Goal: Information Seeking & Learning: Learn about a topic

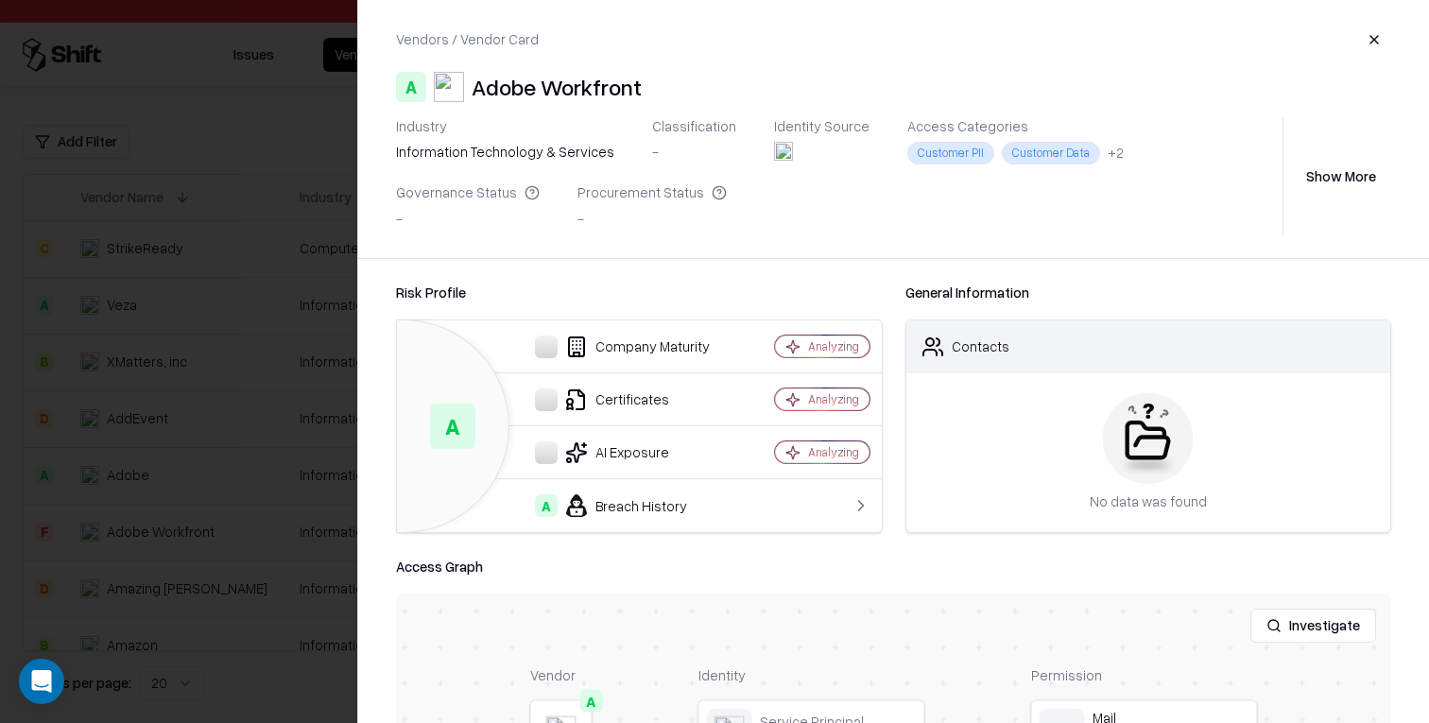
click at [180, 346] on div at bounding box center [714, 361] width 1429 height 723
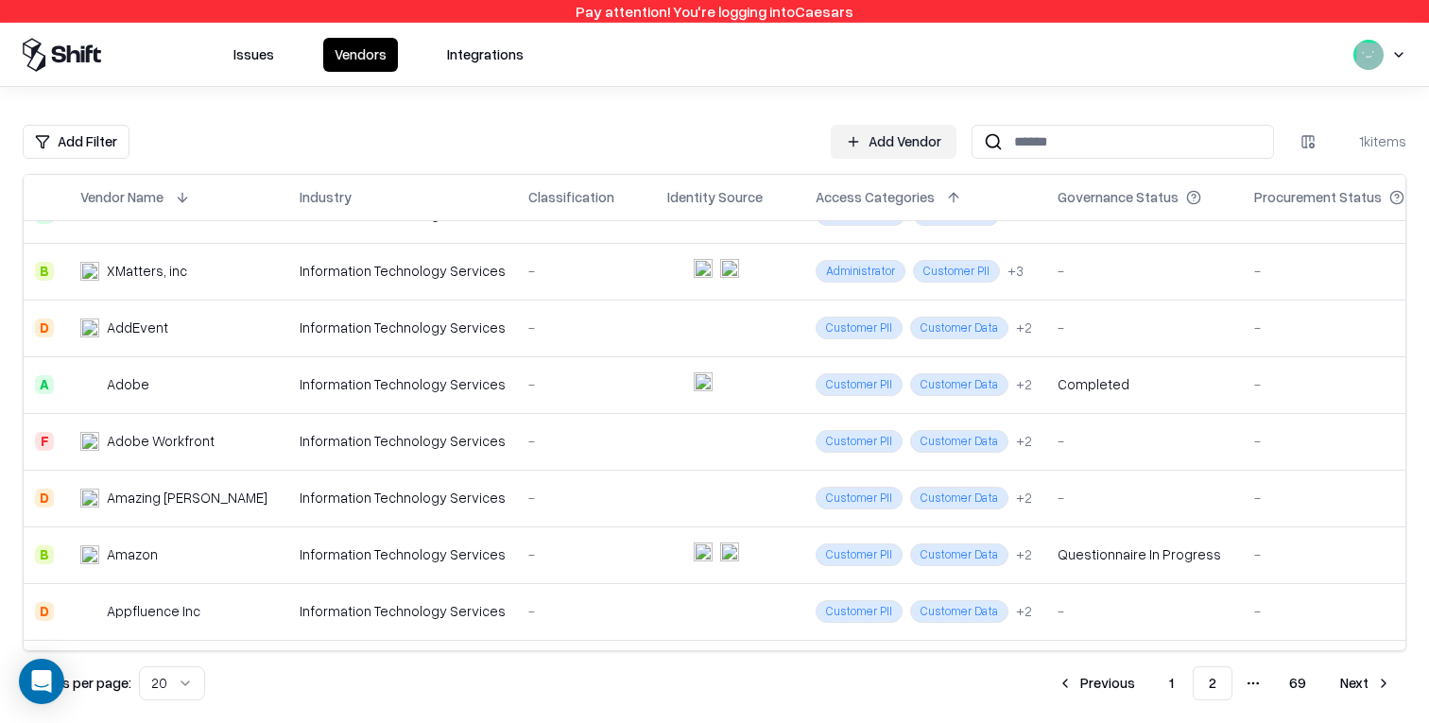
scroll to position [108, 0]
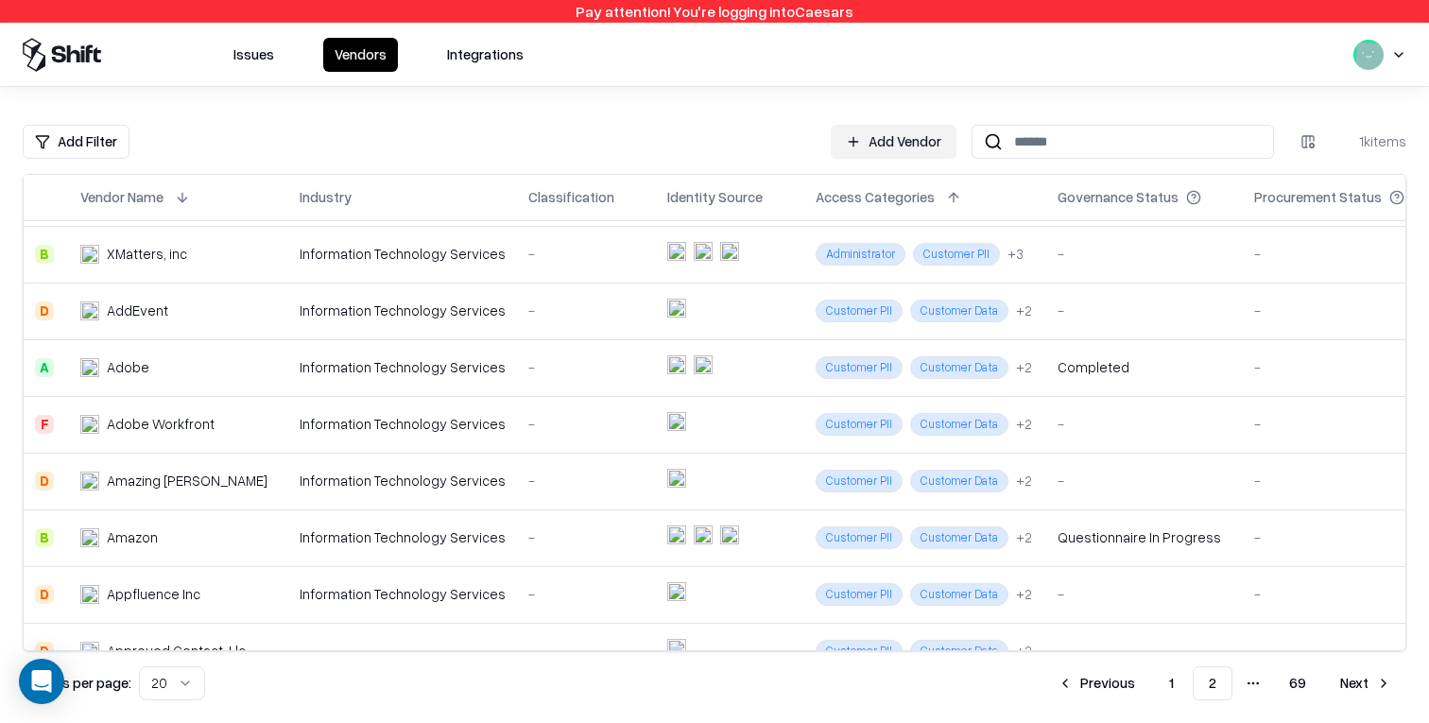
click at [405, 390] on td "Information Technology Services" at bounding box center [402, 367] width 229 height 57
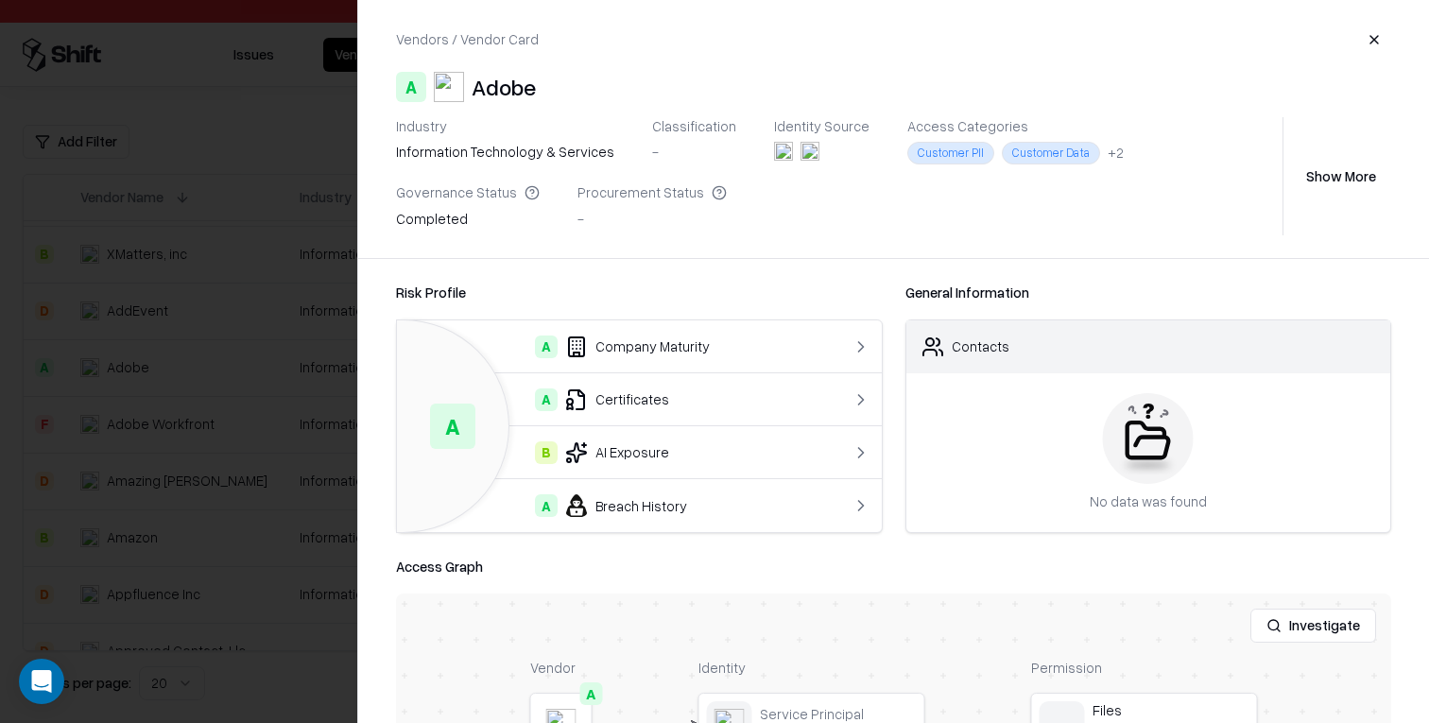
click at [734, 400] on div "A Certificates" at bounding box center [612, 399] width 400 height 23
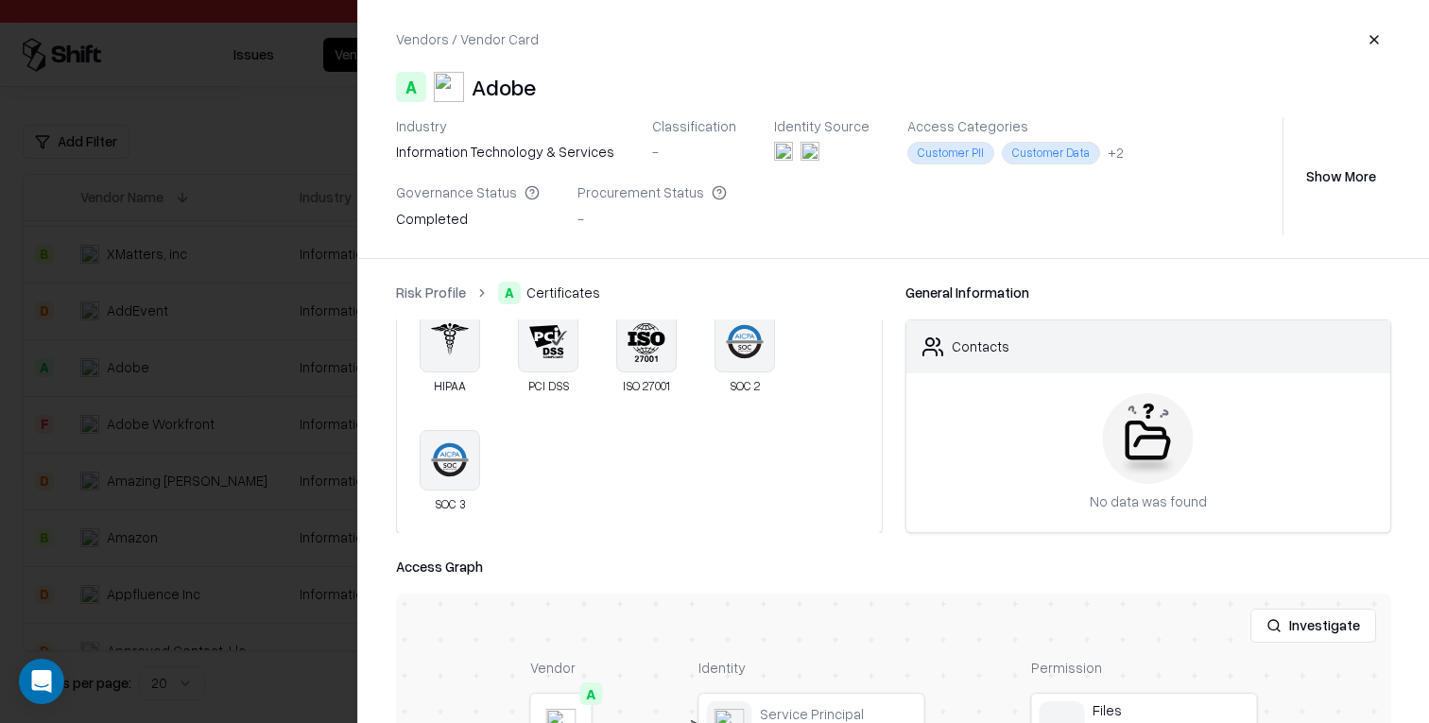
scroll to position [0, 0]
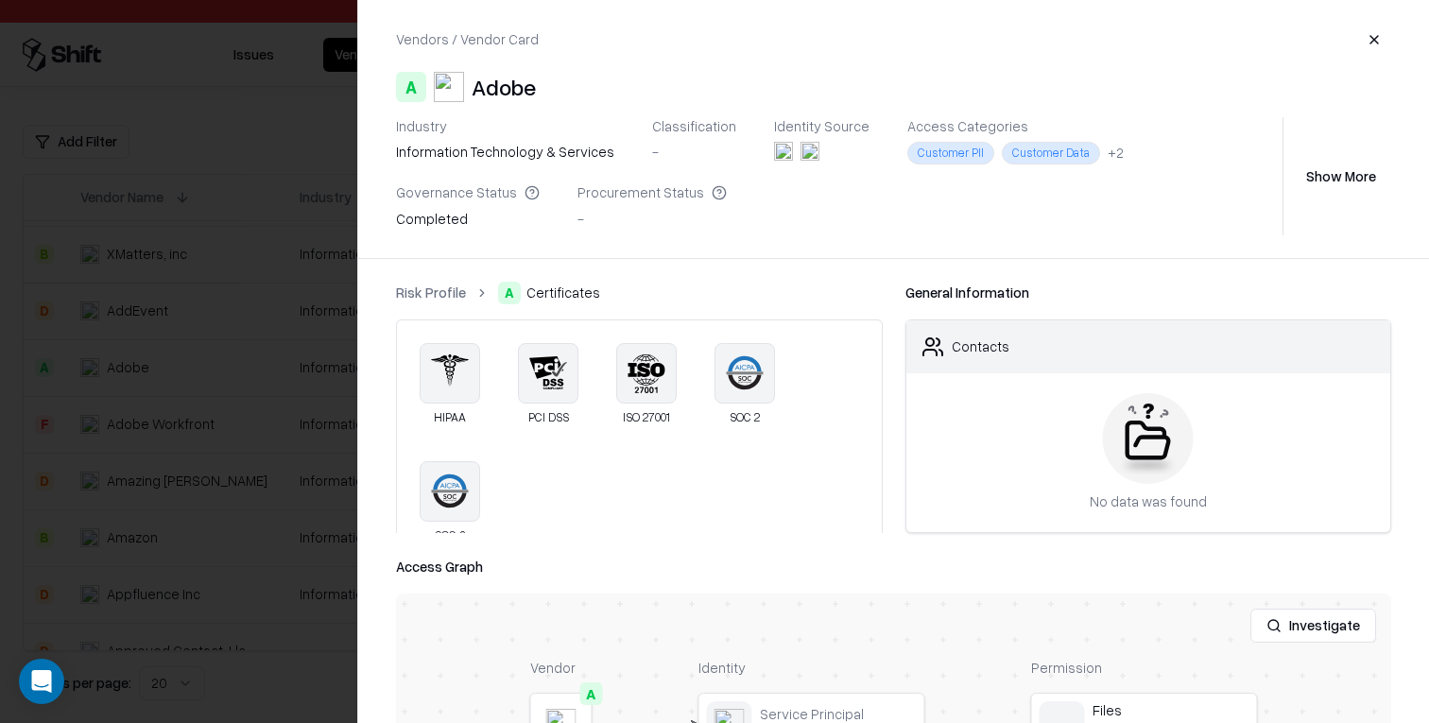
click at [448, 283] on link "Risk Profile" at bounding box center [431, 293] width 70 height 20
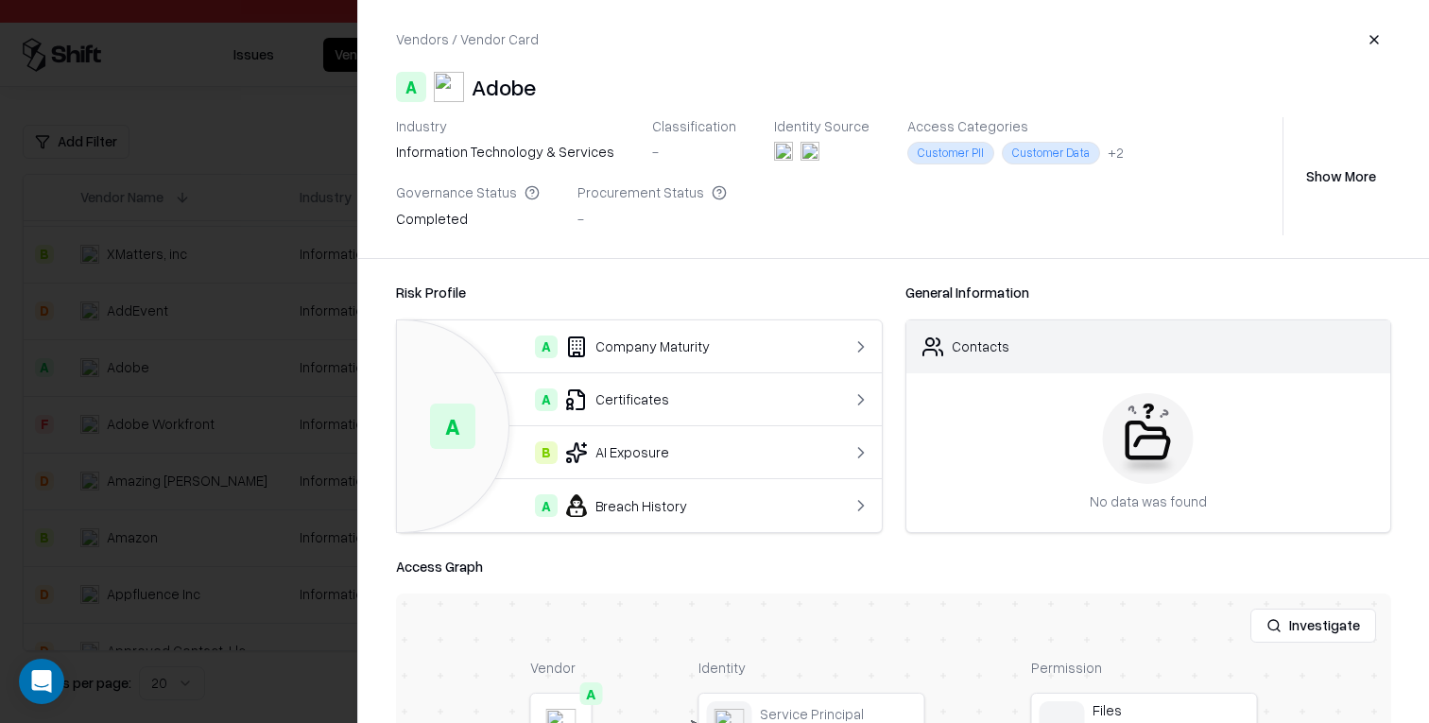
click at [582, 403] on icon at bounding box center [576, 399] width 23 height 23
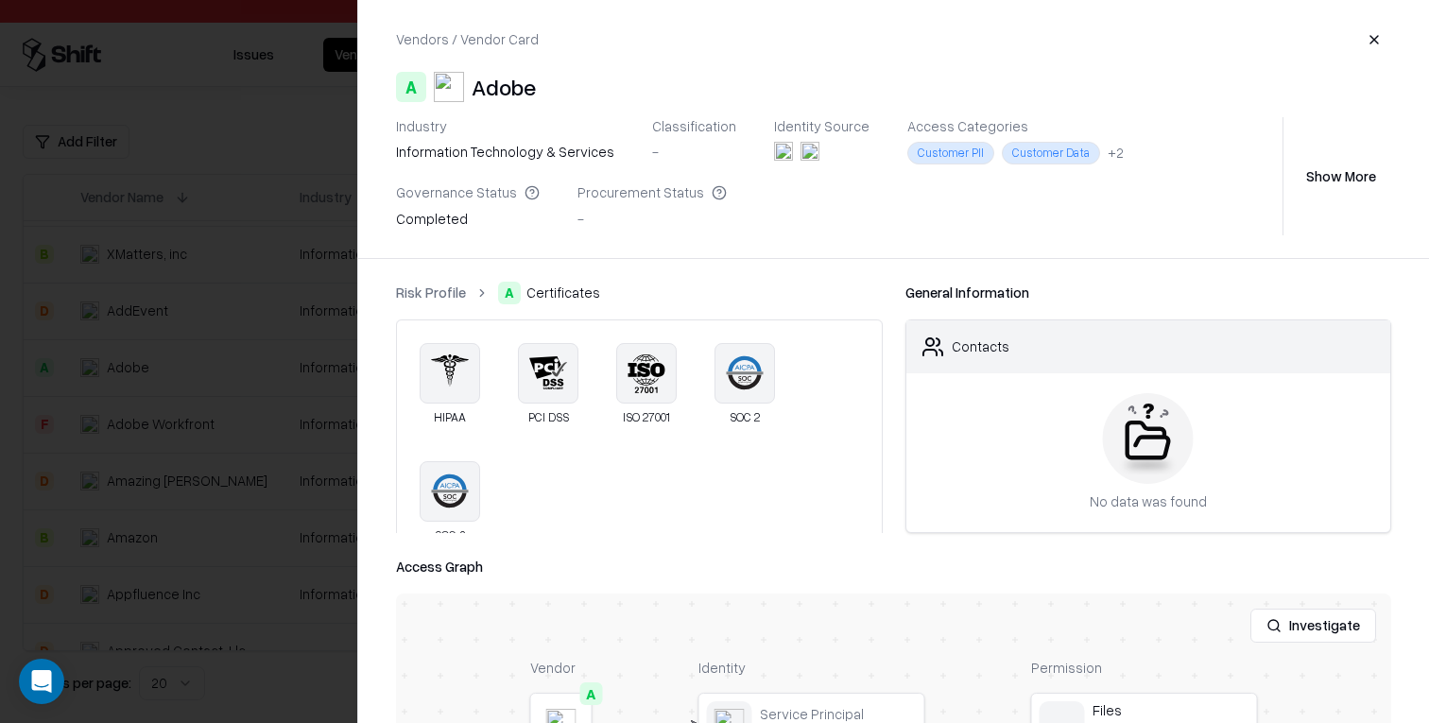
click at [440, 297] on link "Risk Profile" at bounding box center [431, 293] width 70 height 20
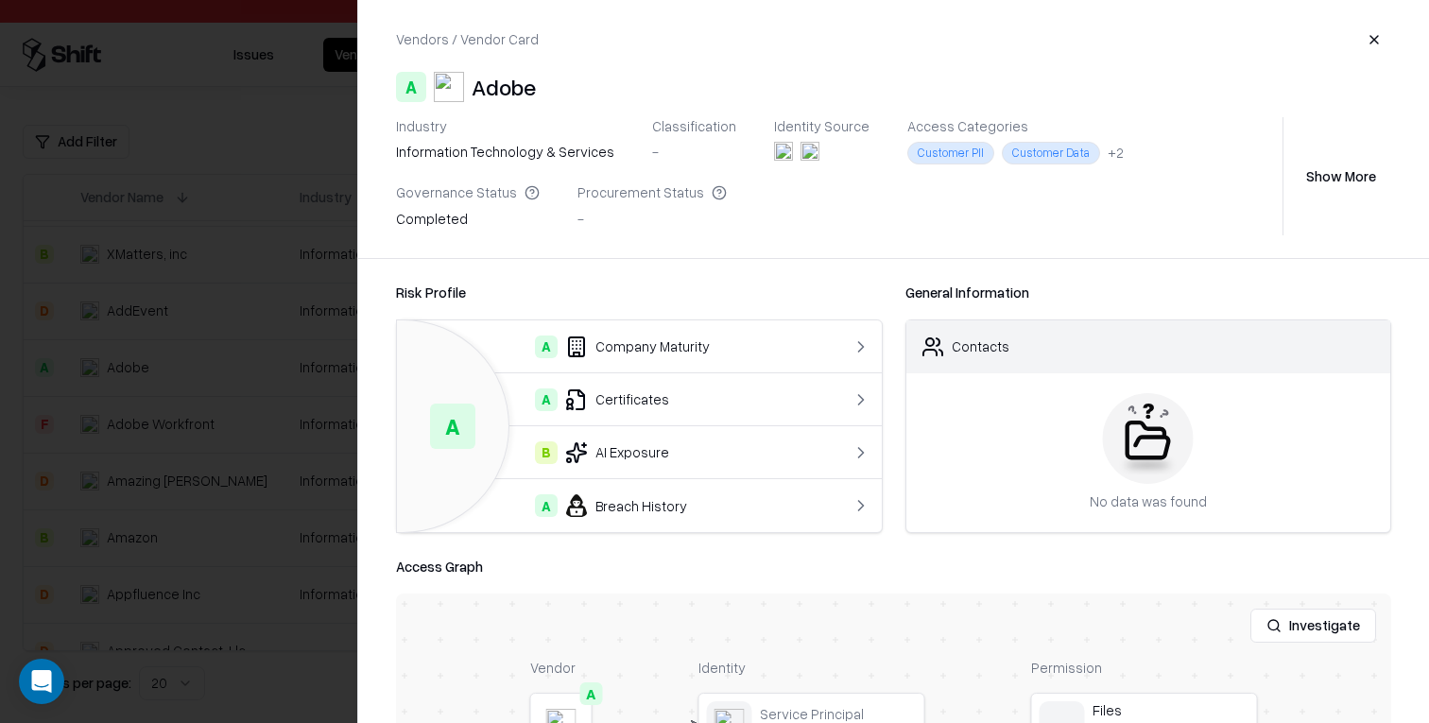
click at [691, 373] on td "A Certificates" at bounding box center [612, 399] width 430 height 53
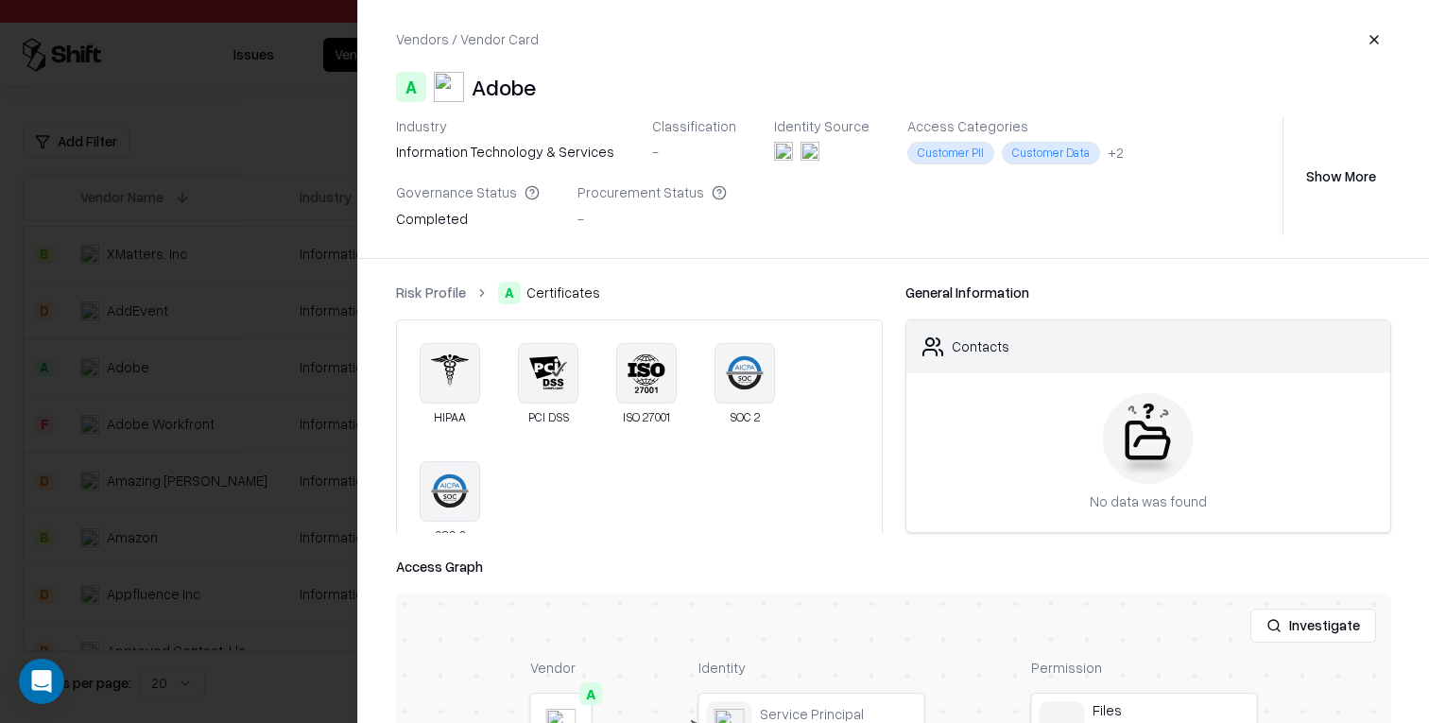
click at [452, 285] on link "Risk Profile" at bounding box center [431, 293] width 70 height 20
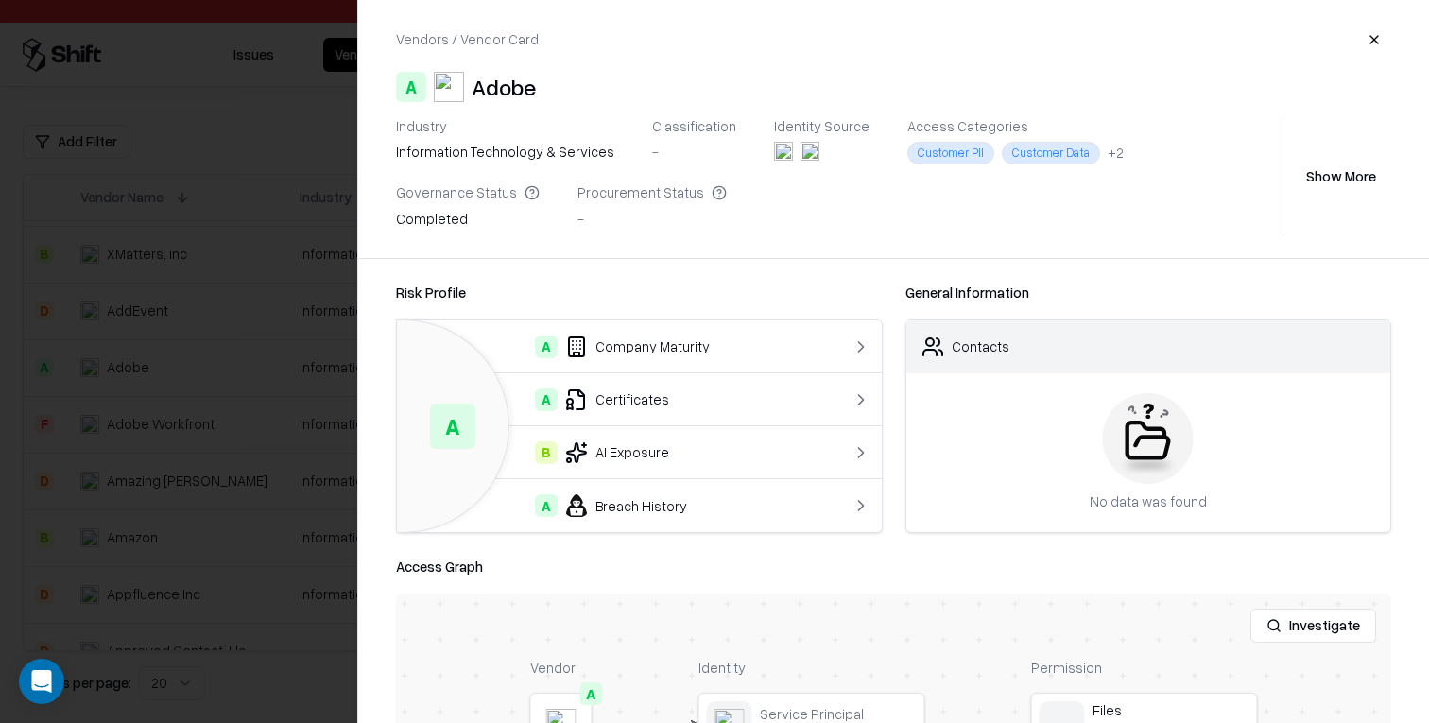
click at [627, 343] on div "A Company Maturity" at bounding box center [612, 346] width 400 height 23
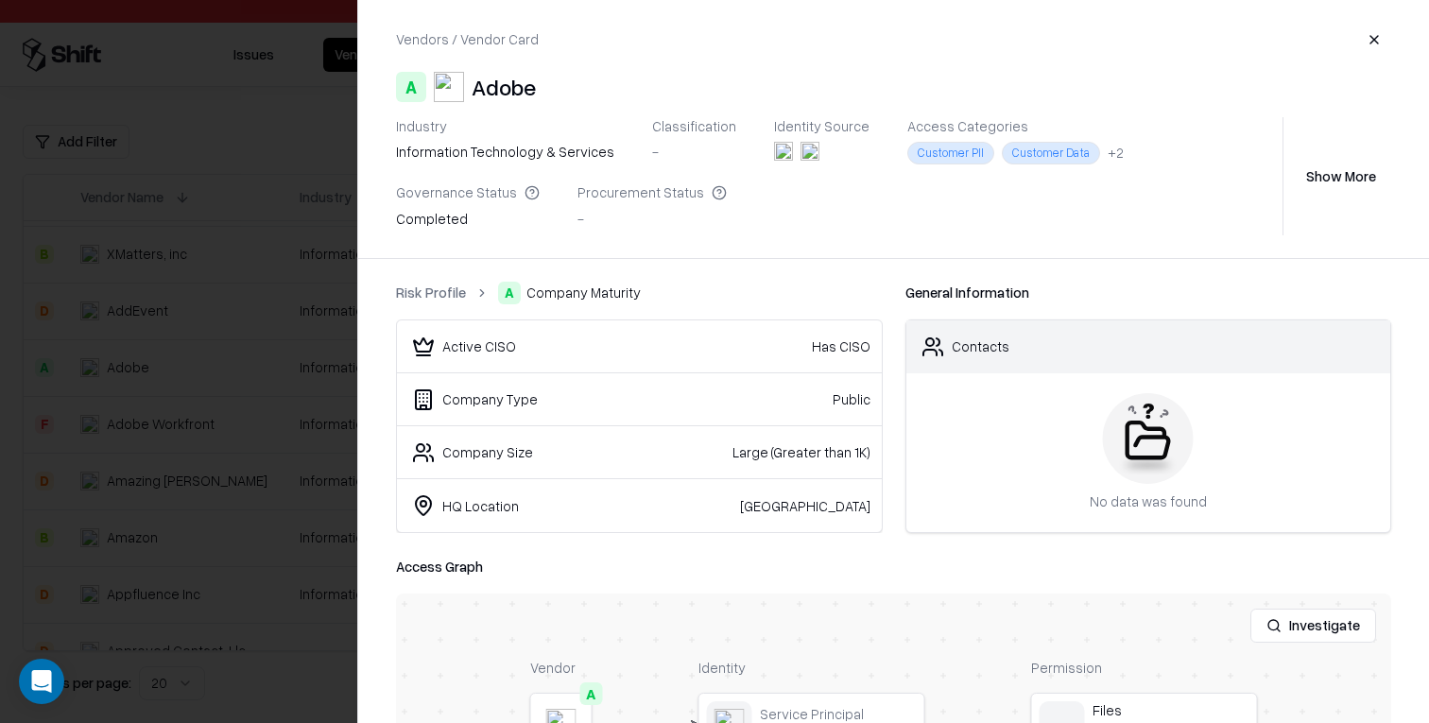
click at [426, 290] on link "Risk Profile" at bounding box center [431, 293] width 70 height 20
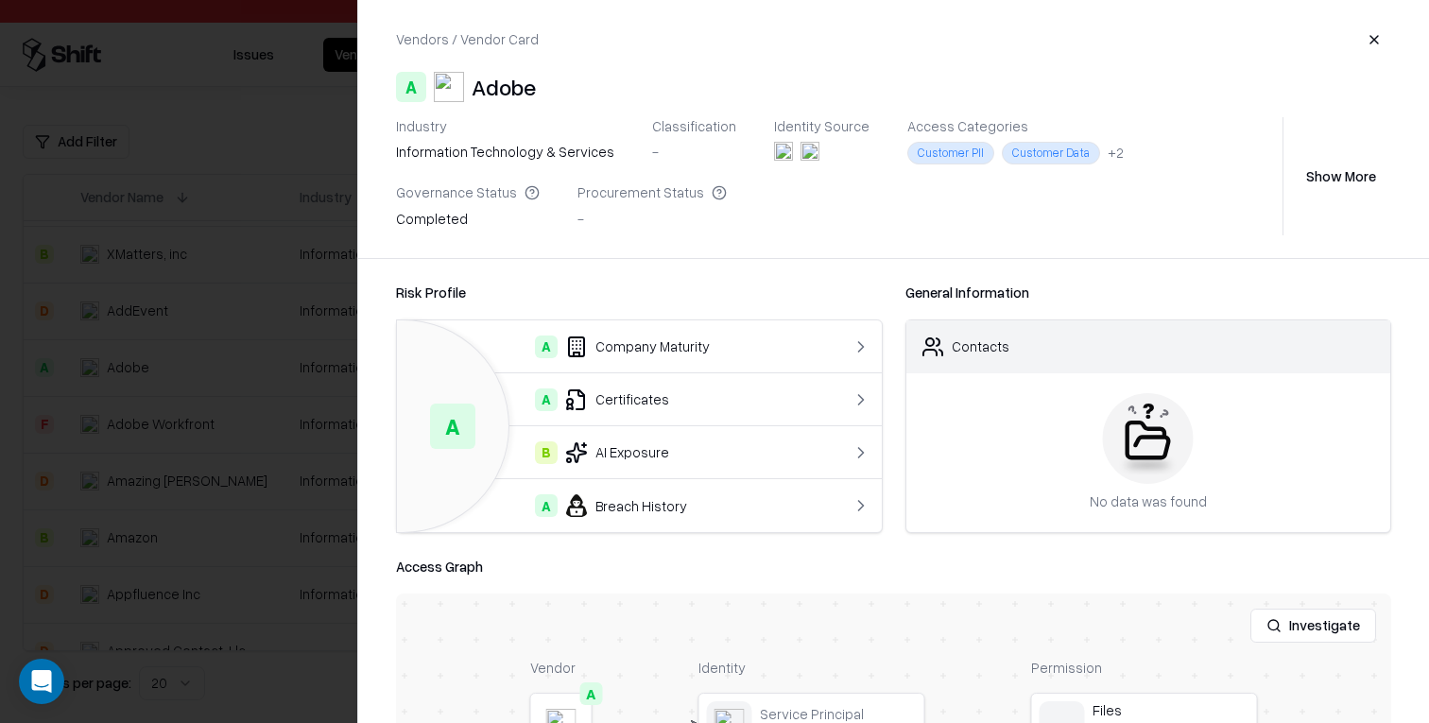
click at [618, 471] on td "B AI Exposure" at bounding box center [612, 452] width 430 height 53
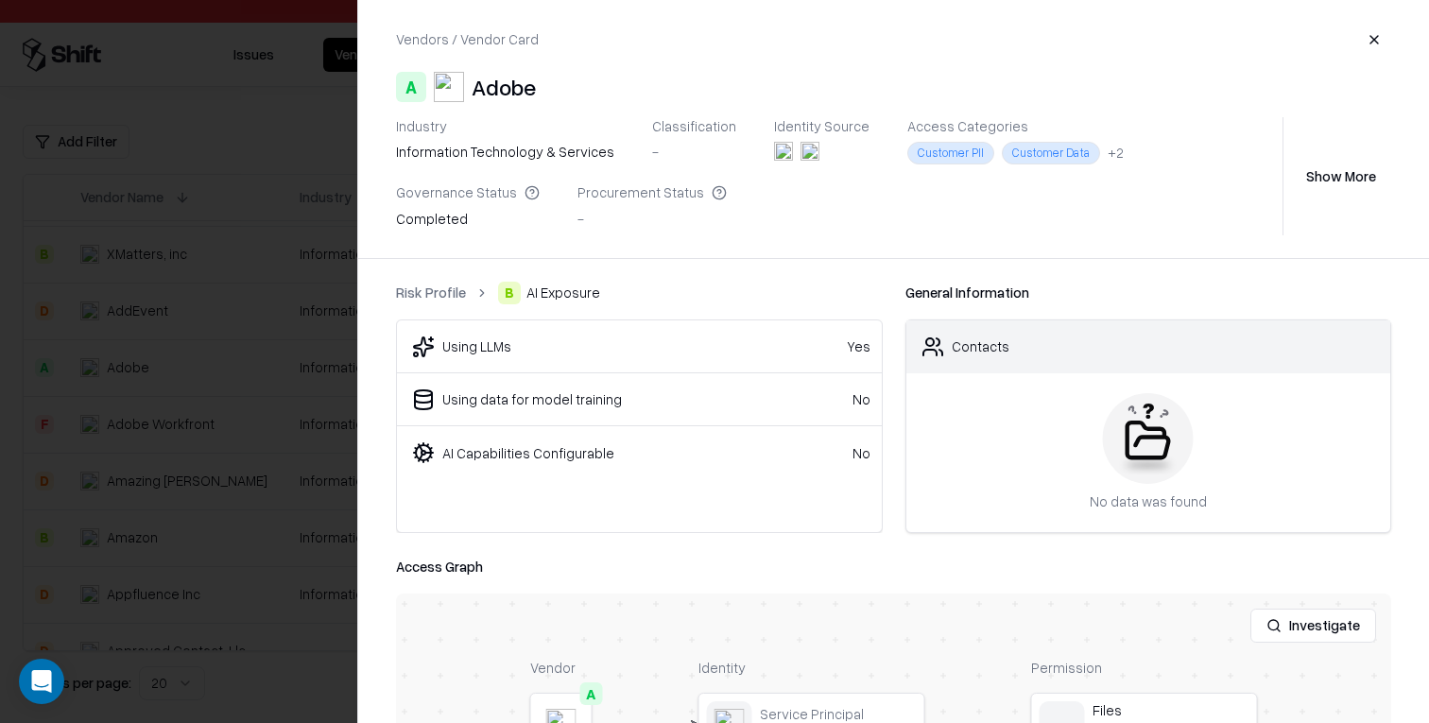
click at [436, 297] on link "Risk Profile" at bounding box center [431, 293] width 70 height 20
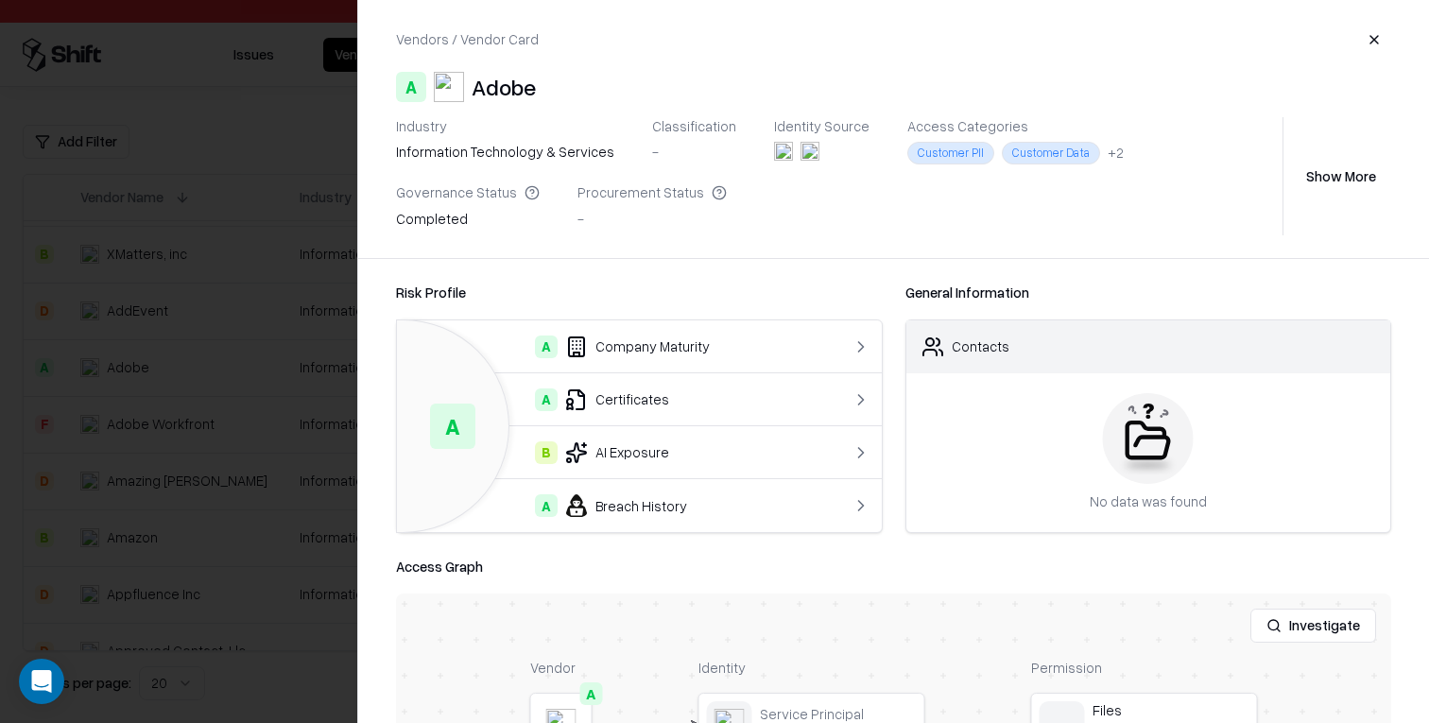
click at [649, 510] on div "A Breach History" at bounding box center [612, 505] width 400 height 23
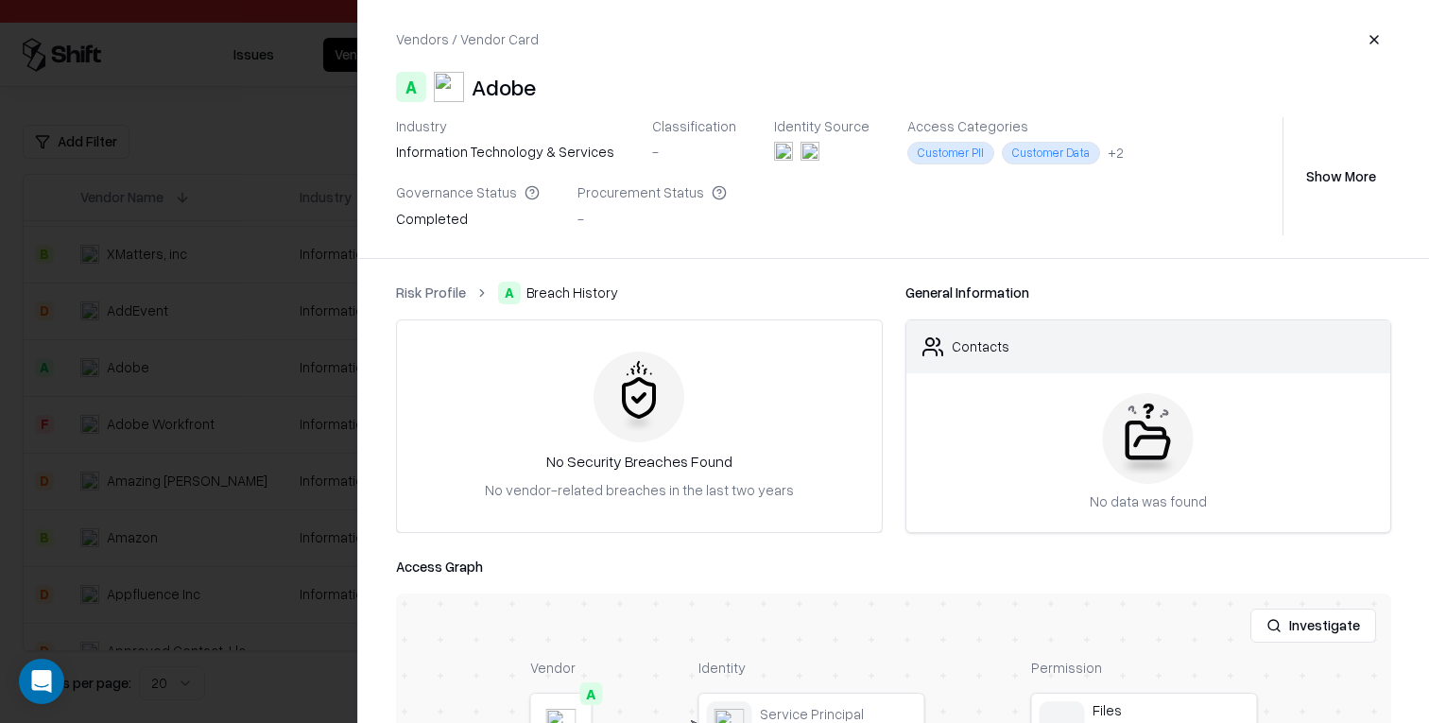
click at [442, 288] on link "Risk Profile" at bounding box center [431, 293] width 70 height 20
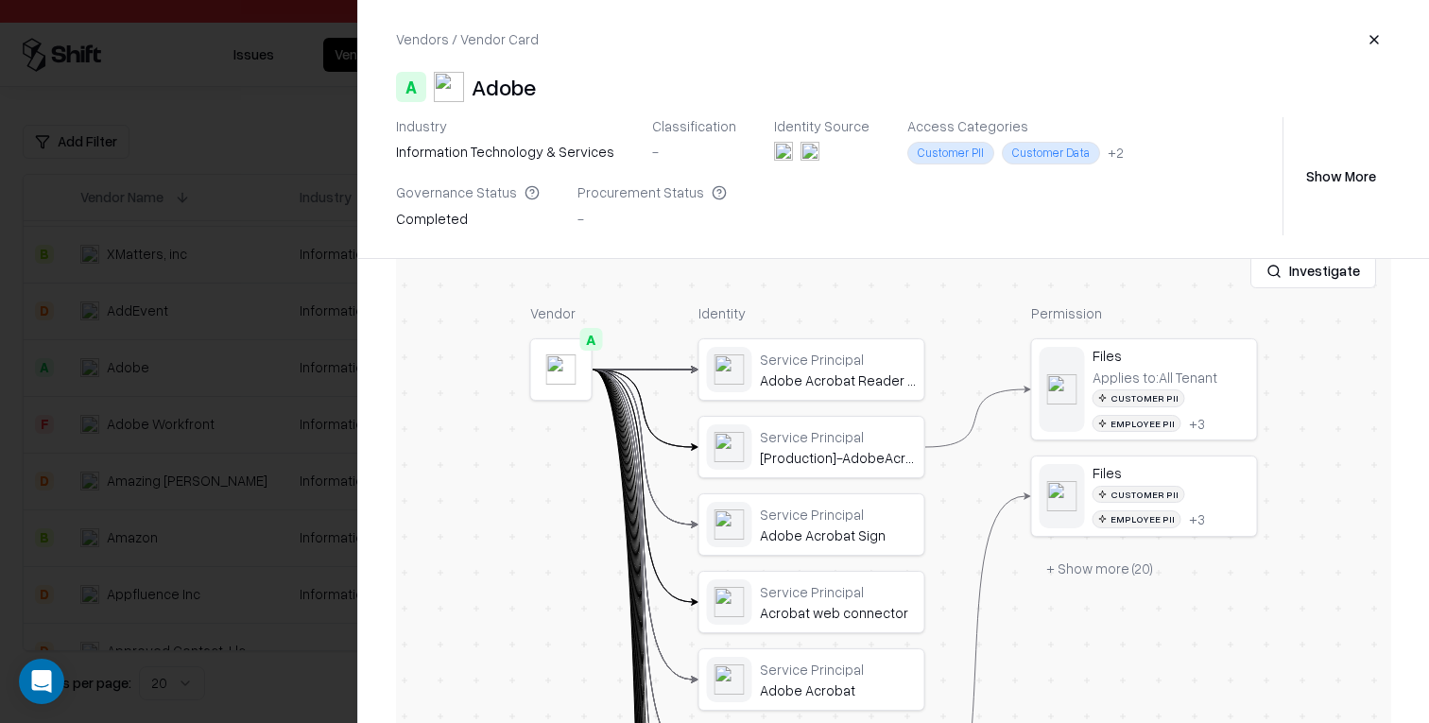
scroll to position [355, 0]
click at [212, 548] on div at bounding box center [714, 361] width 1429 height 723
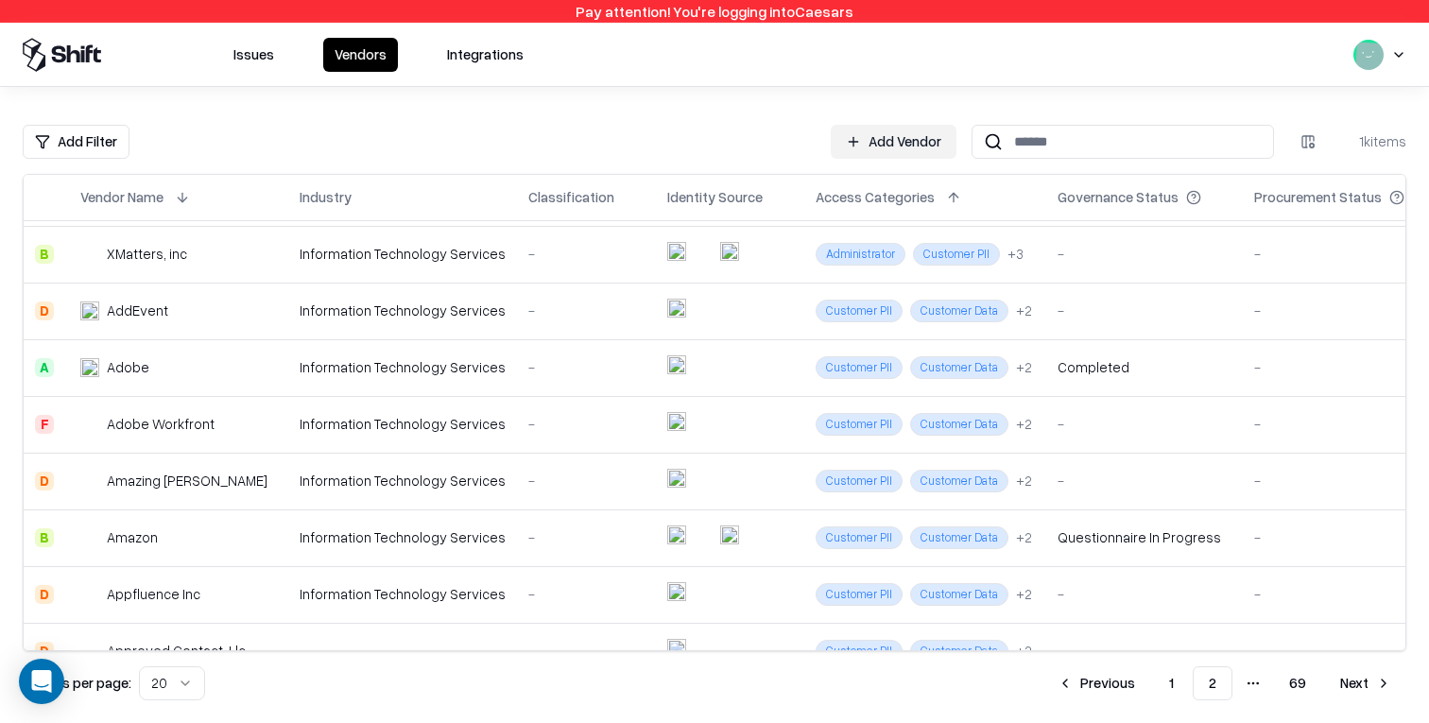
click at [251, 429] on div "Adobe Workfront" at bounding box center [178, 424] width 197 height 20
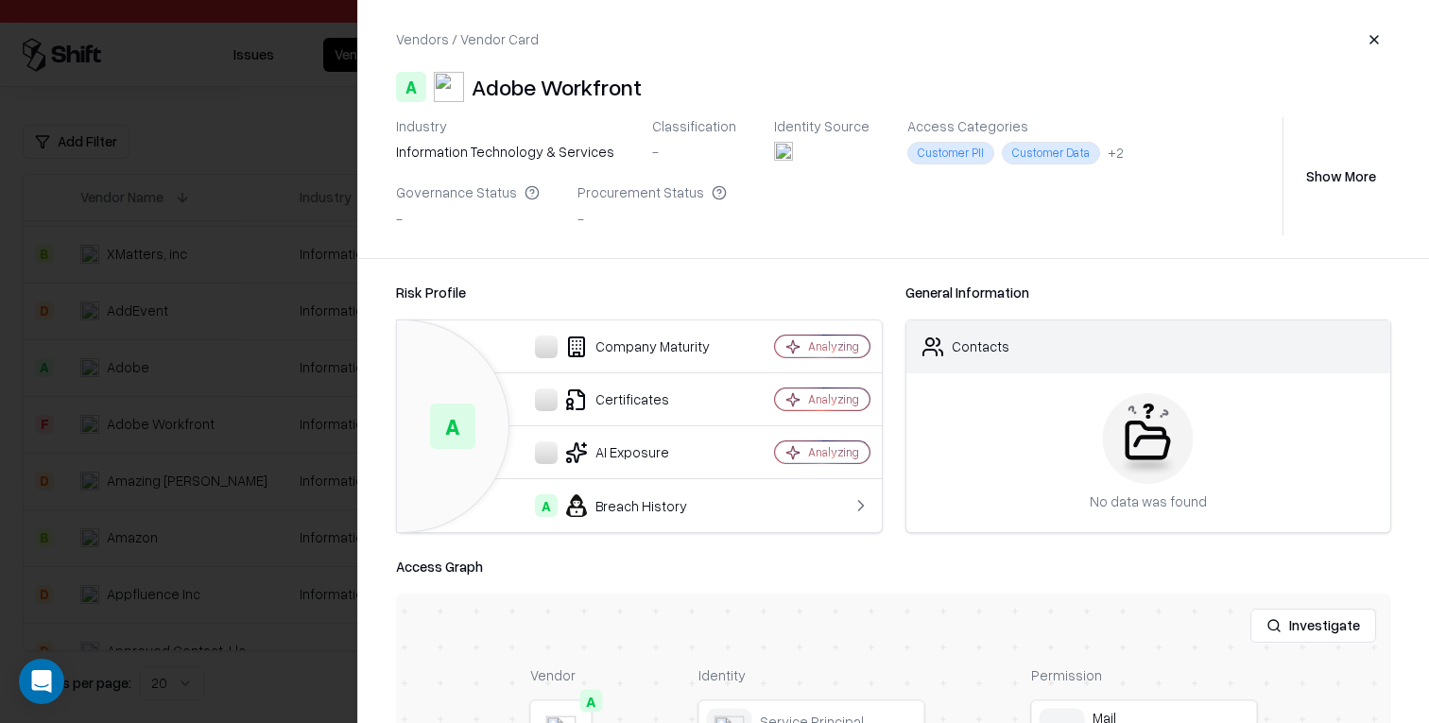
click at [1343, 171] on button "Show More" at bounding box center [1341, 176] width 100 height 34
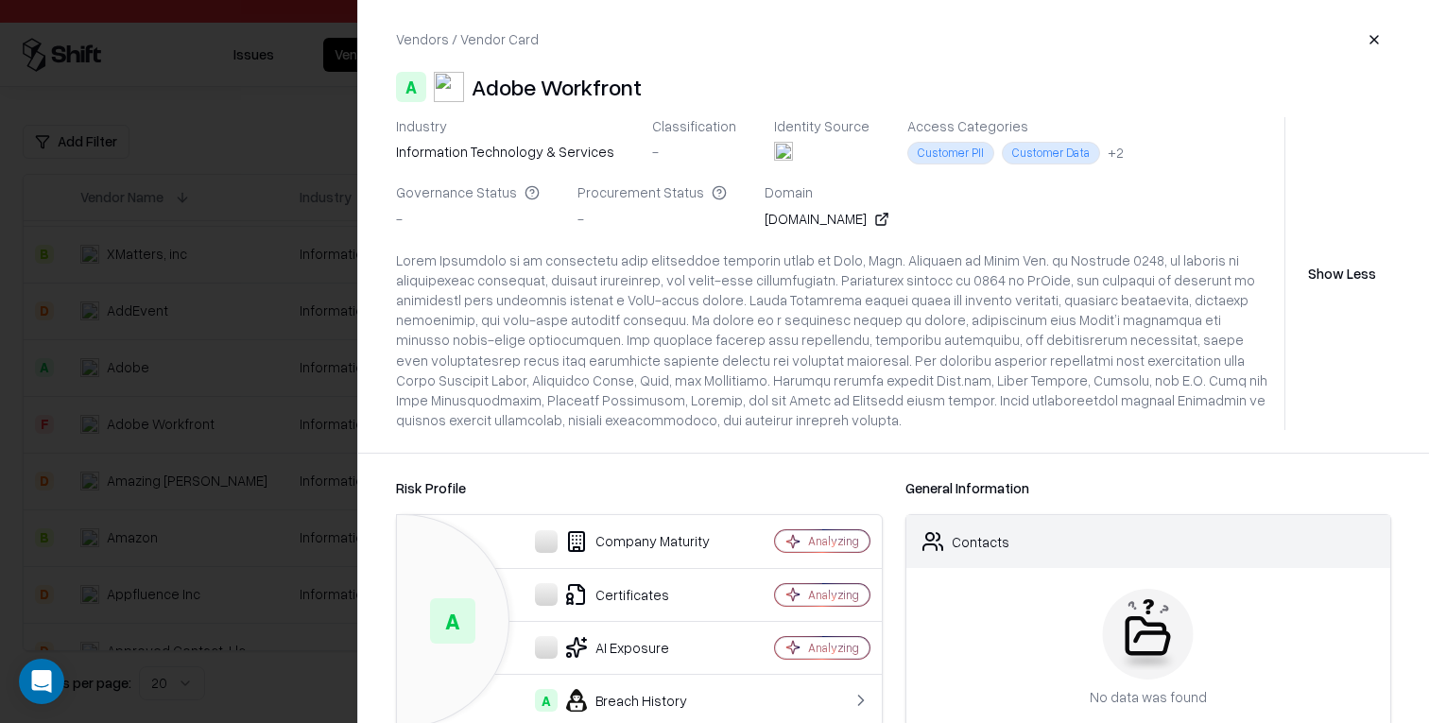
click at [165, 323] on div at bounding box center [714, 361] width 1429 height 723
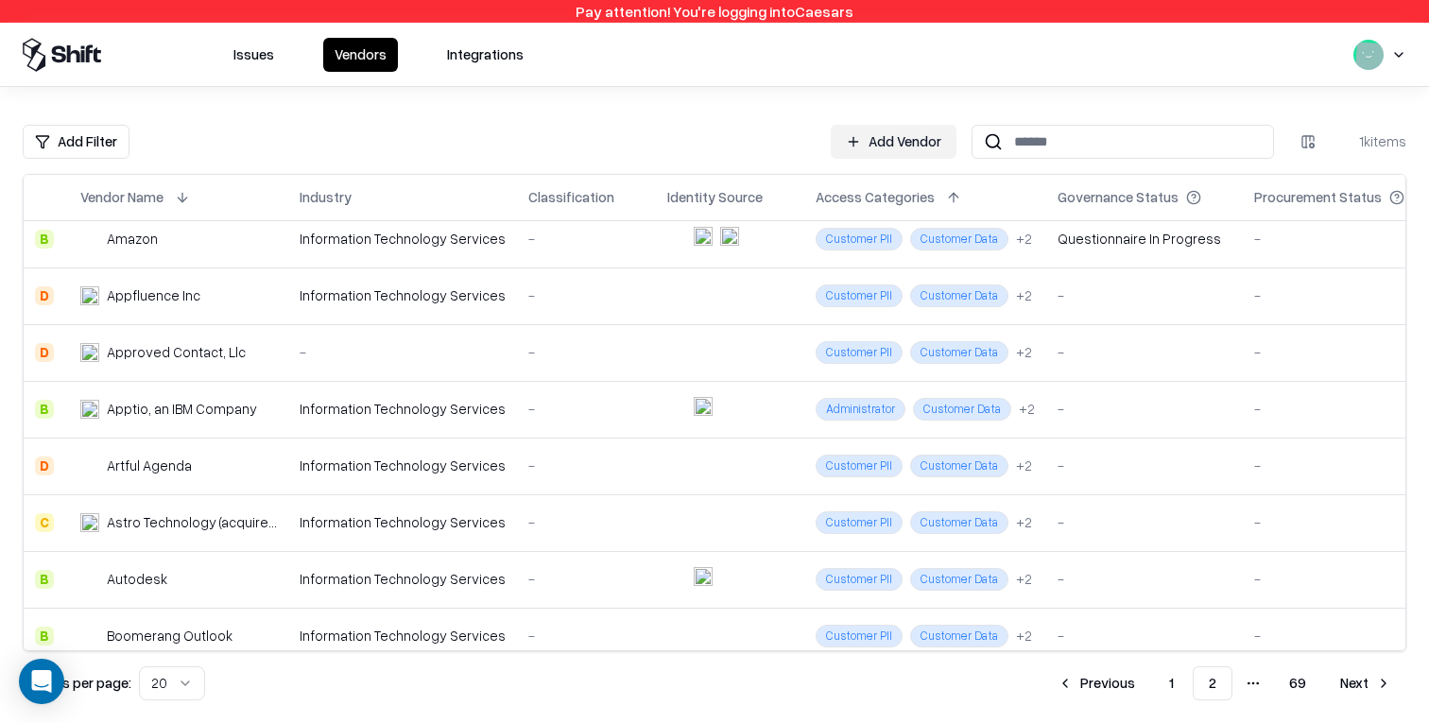
scroll to position [428, 0]
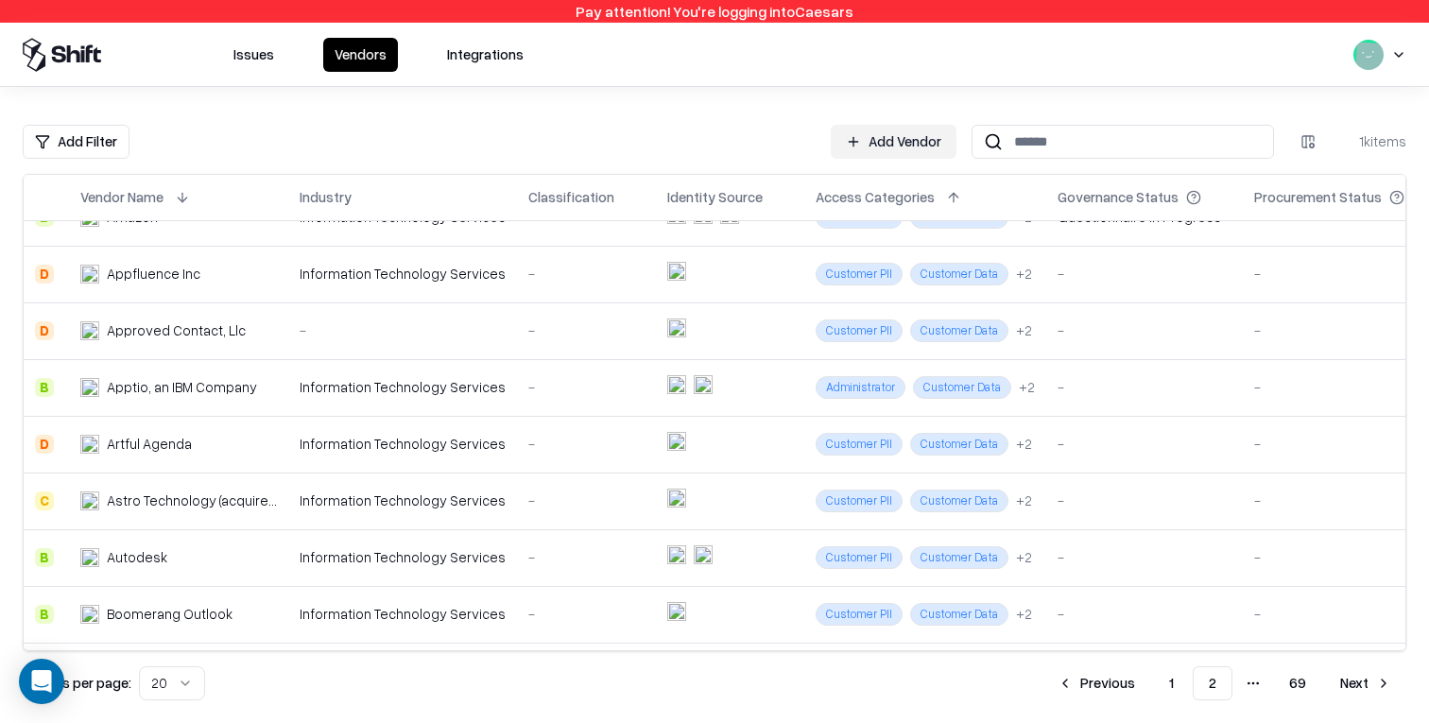
click at [259, 498] on div "Astro Technology (acquired by Slack)" at bounding box center [192, 500] width 170 height 20
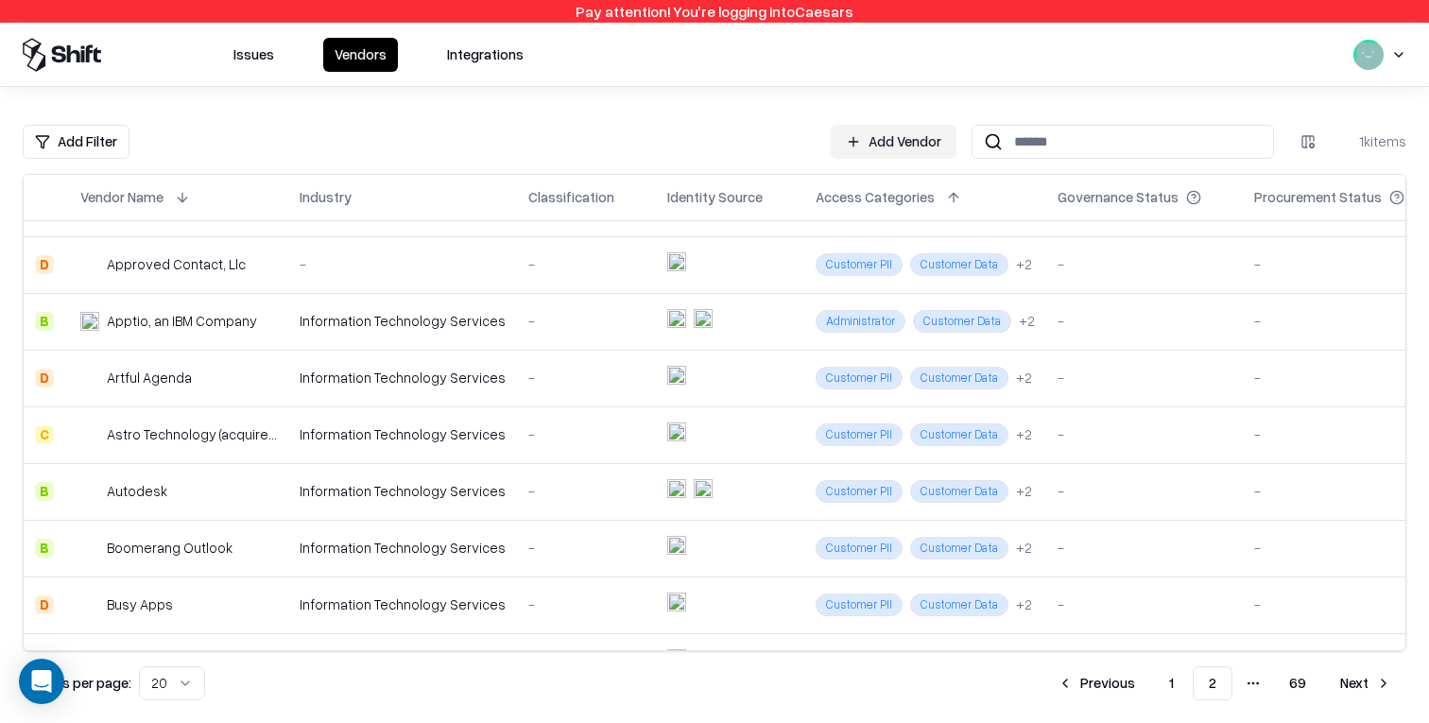
scroll to position [551, 0]
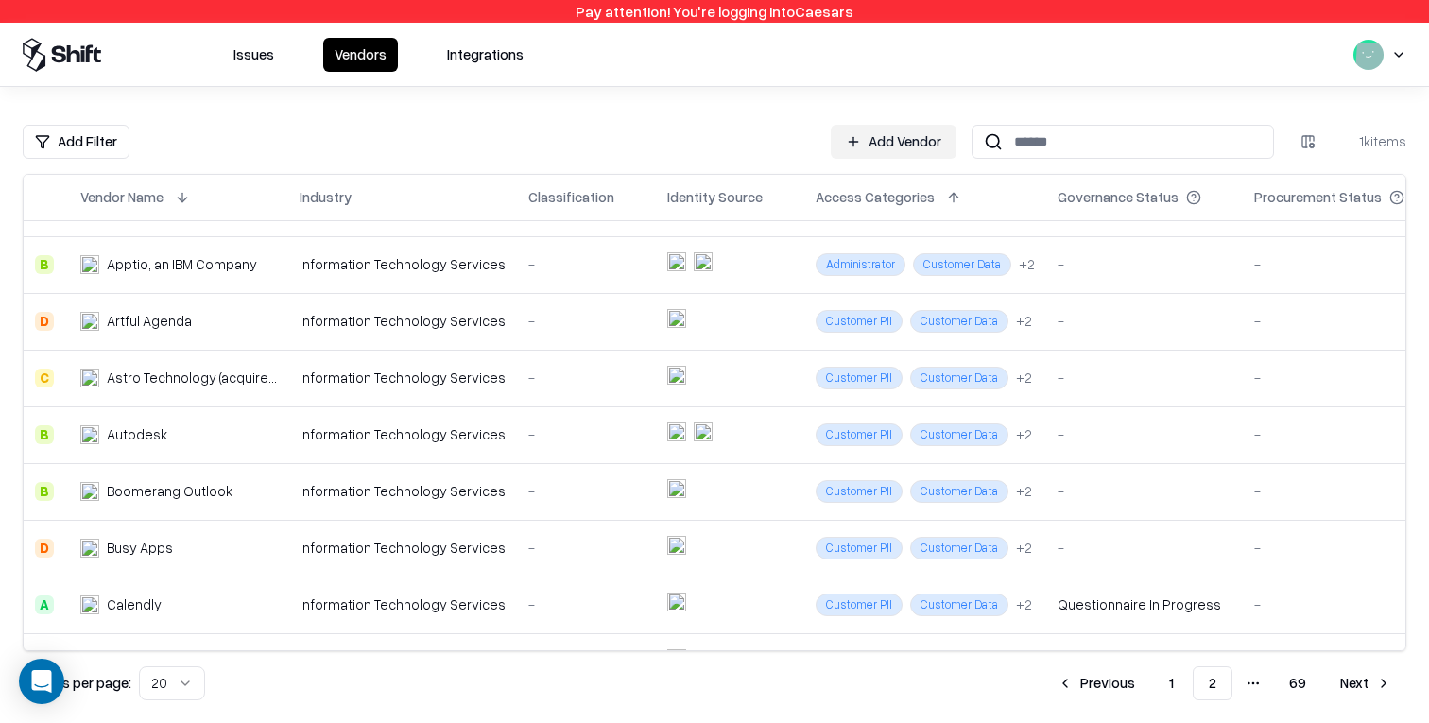
click at [253, 489] on div "Boomerang Outlook" at bounding box center [178, 491] width 197 height 20
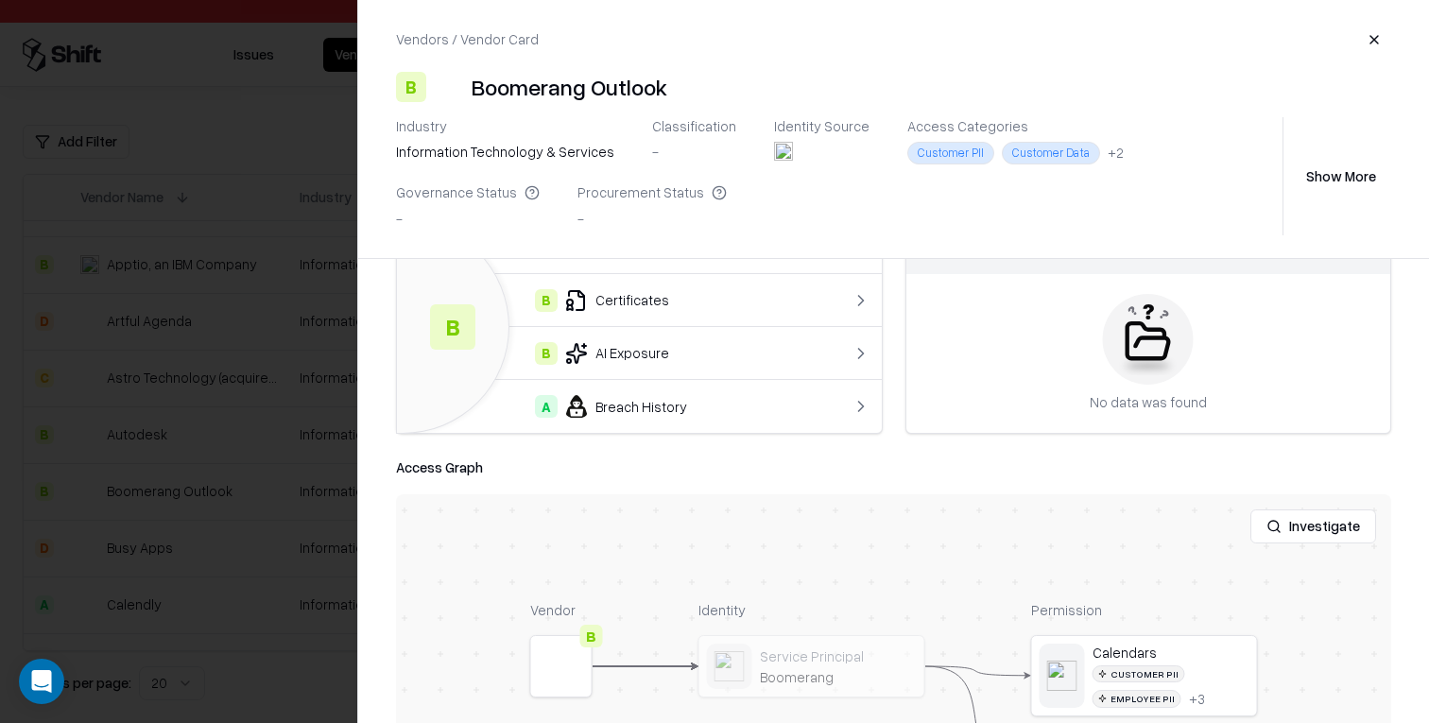
scroll to position [0, 0]
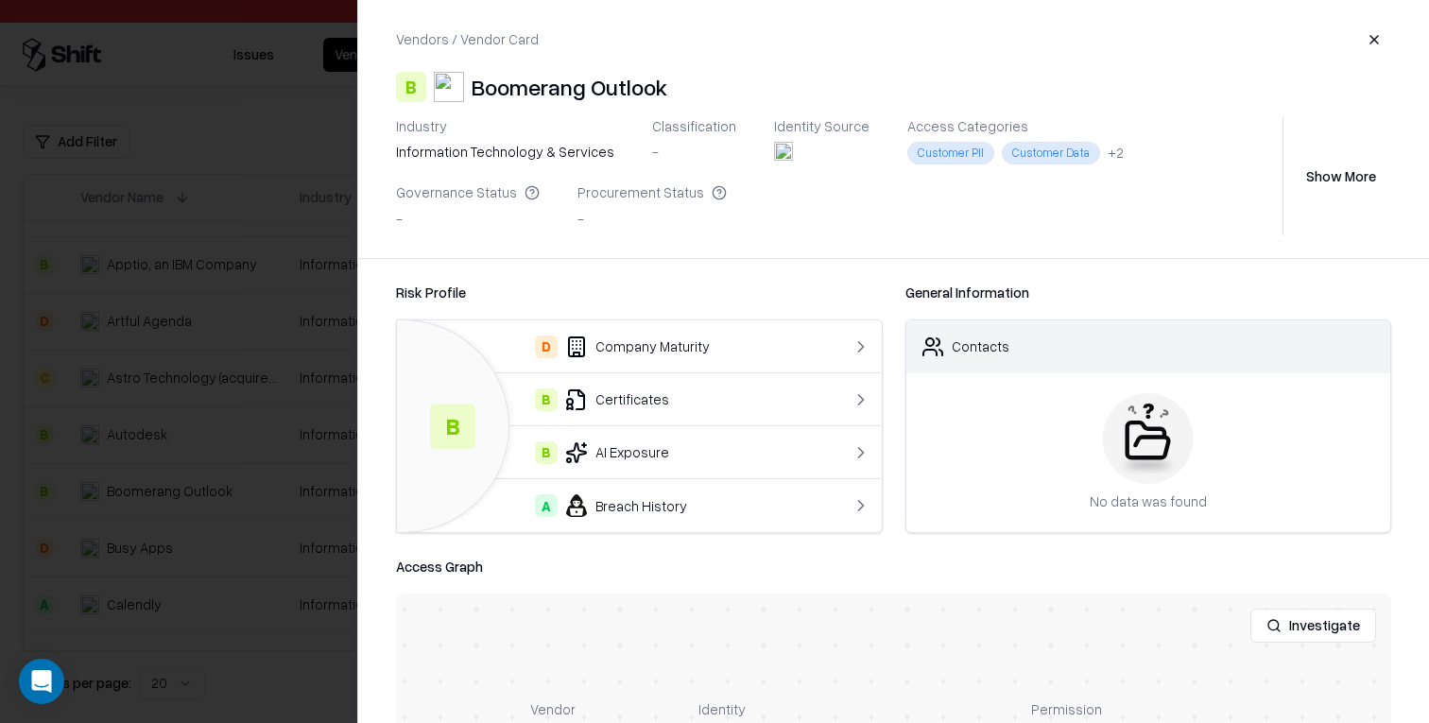
click at [1337, 178] on button "Show More" at bounding box center [1341, 176] width 100 height 34
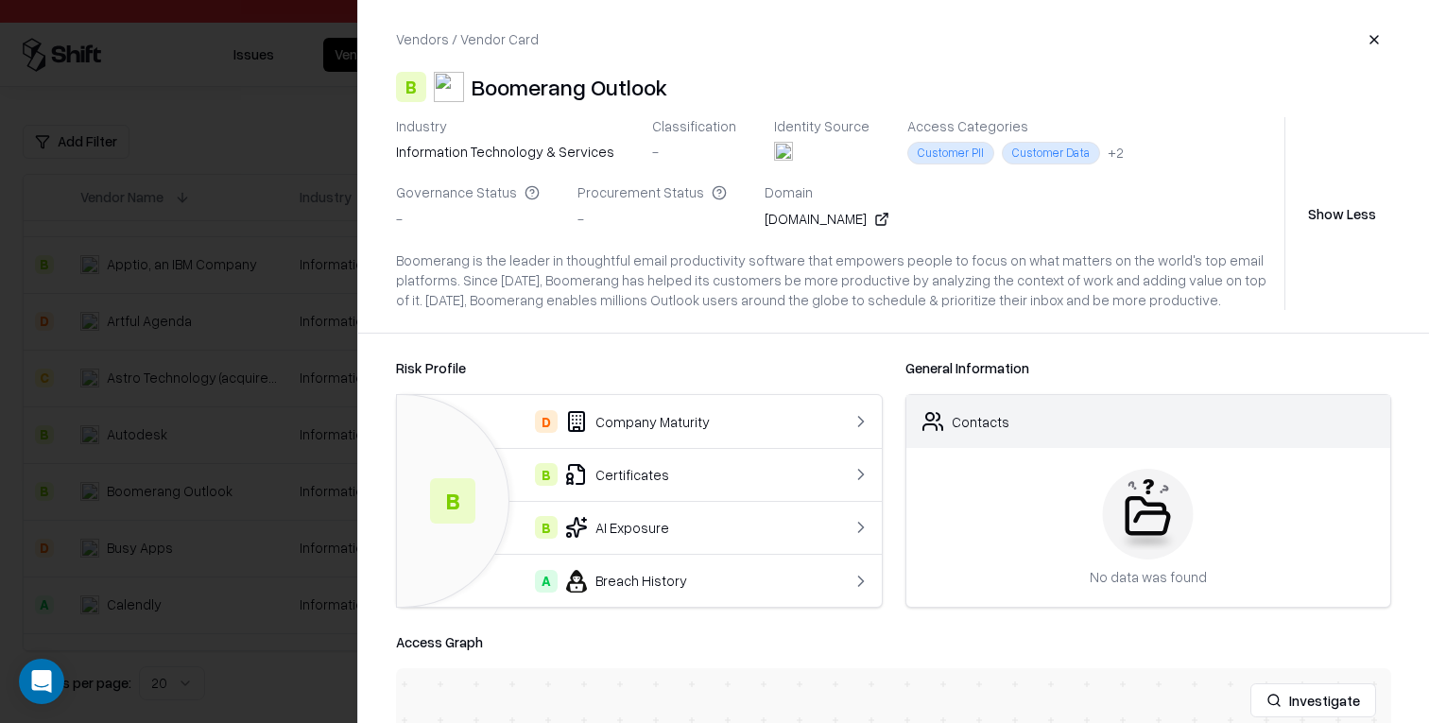
click at [1365, 46] on button "button" at bounding box center [1374, 40] width 34 height 34
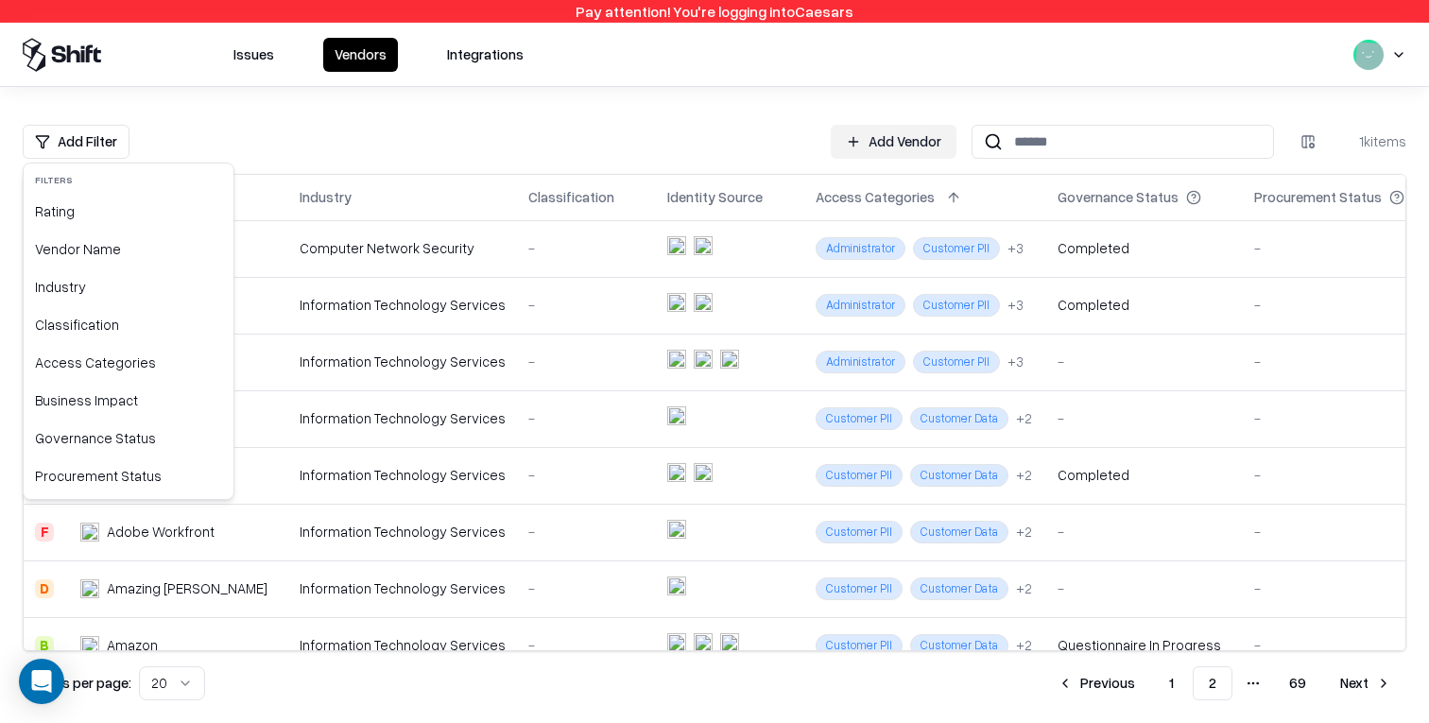
click at [86, 139] on html "Pay attention! You're logging into Caesars Issues Vendors Integrations Add Filt…" at bounding box center [714, 361] width 1429 height 723
click at [112, 444] on div "Governance Status" at bounding box center [128, 439] width 202 height 38
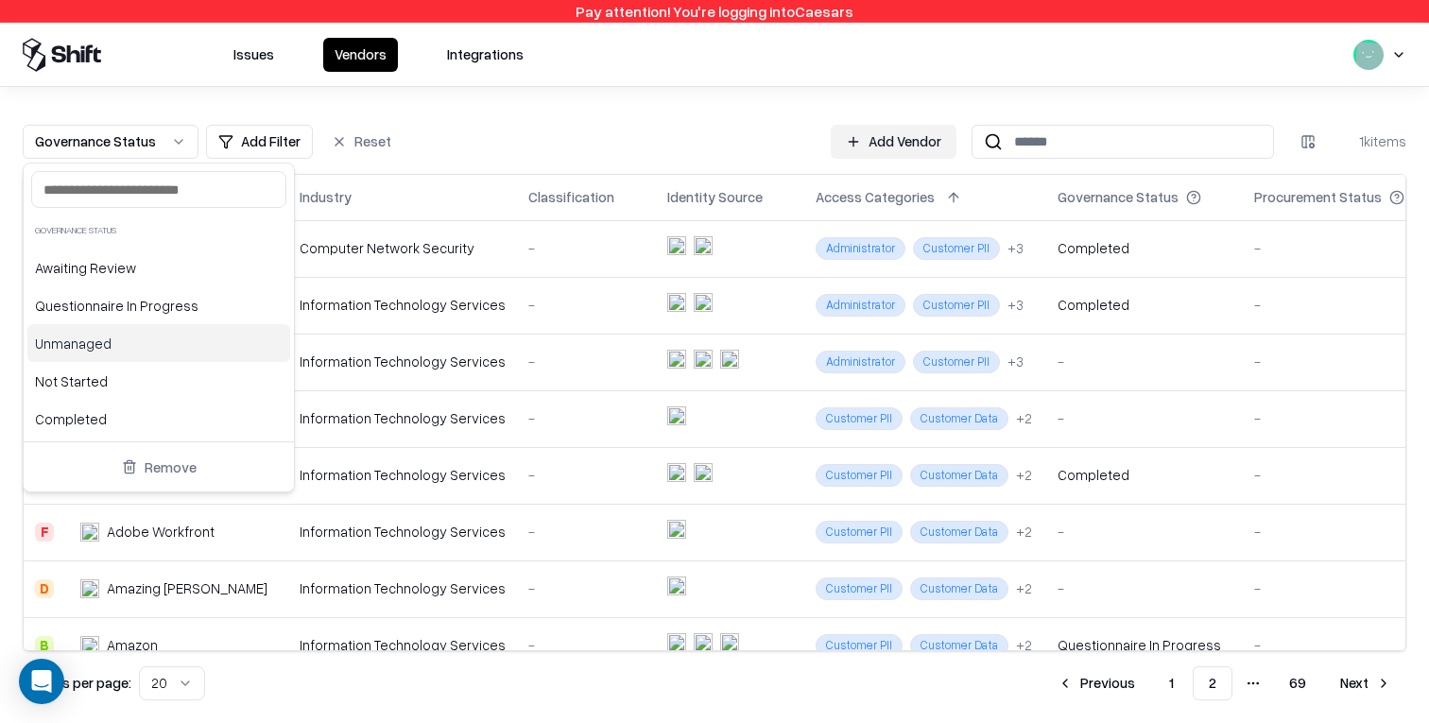
click at [142, 349] on div "Unmanaged" at bounding box center [158, 343] width 263 height 38
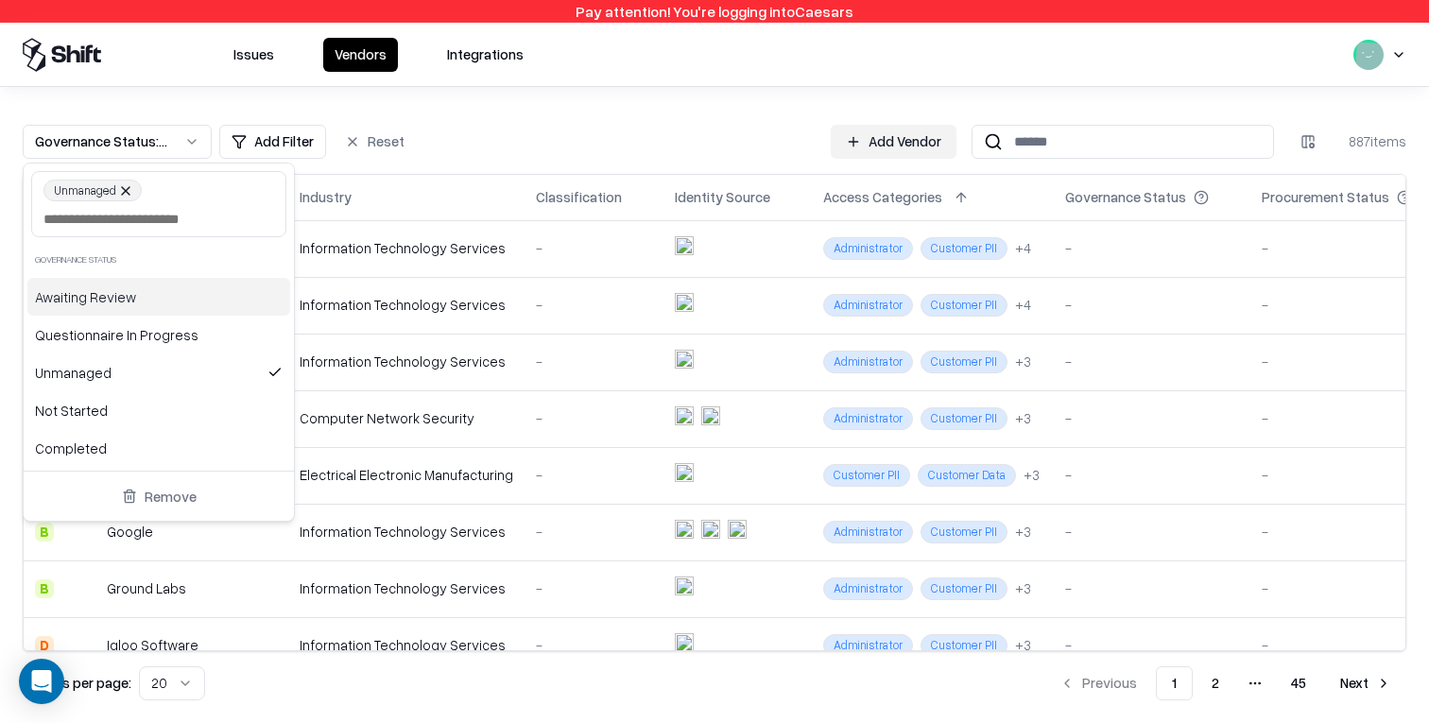
click at [746, 90] on html "Pay attention! You're logging into Caesars Issues Vendors Integrations Governan…" at bounding box center [714, 361] width 1429 height 723
